Goal: Information Seeking & Learning: Learn about a topic

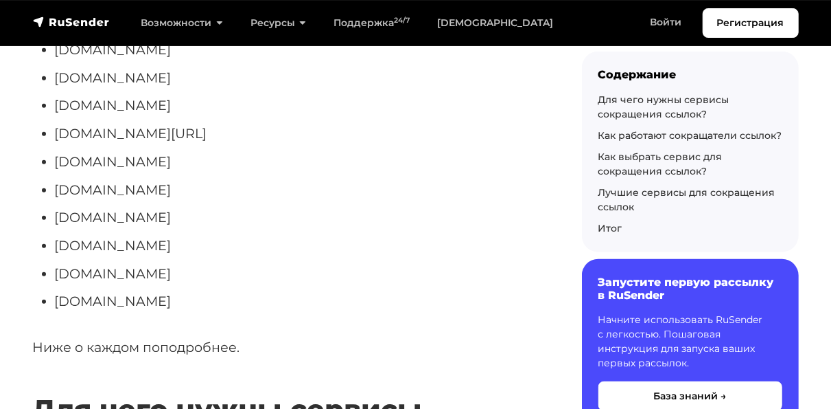
scroll to position [443, 0]
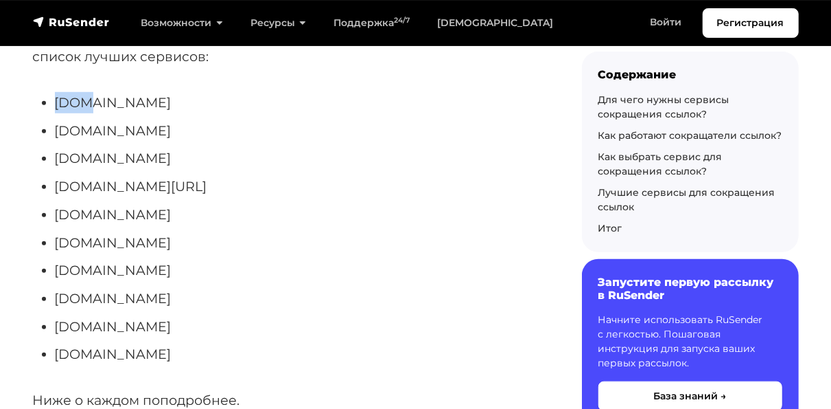
drag, startPoint x: 81, startPoint y: 99, endPoint x: 54, endPoint y: 99, distance: 27.5
click at [54, 99] on ul "[DOMAIN_NAME] [DOMAIN_NAME] [DOMAIN_NAME] [DOMAIN_NAME][URL] [DOMAIN_NAME] [DOM…" at bounding box center [285, 228] width 505 height 273
drag, startPoint x: 153, startPoint y: 324, endPoint x: 50, endPoint y: 312, distance: 103.7
click at [50, 312] on ul "[DOMAIN_NAME] [DOMAIN_NAME] [DOMAIN_NAME] [DOMAIN_NAME][URL] [DOMAIN_NAME] [DOM…" at bounding box center [285, 228] width 505 height 273
copy li "[DOMAIN_NAME]"
